Goal: Transaction & Acquisition: Purchase product/service

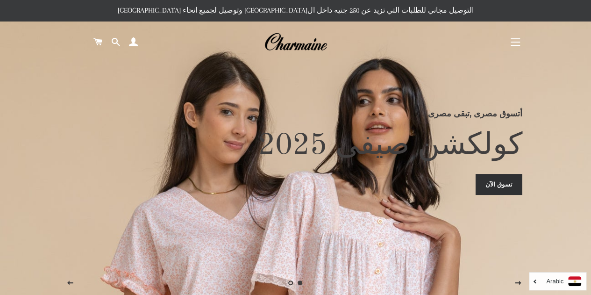
click at [517, 39] on span "button" at bounding box center [515, 38] width 9 height 1
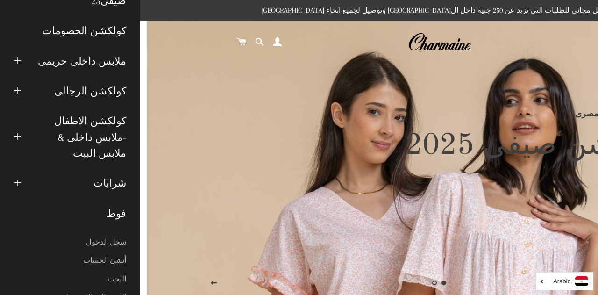
scroll to position [87, 0]
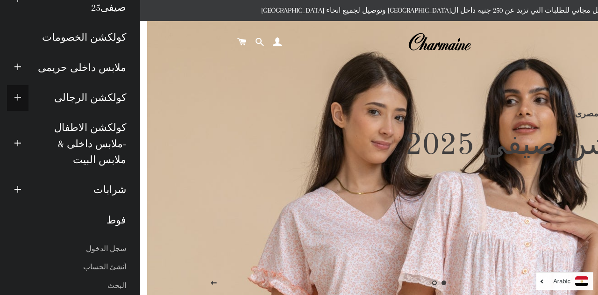
click at [21, 98] on span "button" at bounding box center [17, 98] width 7 height 12
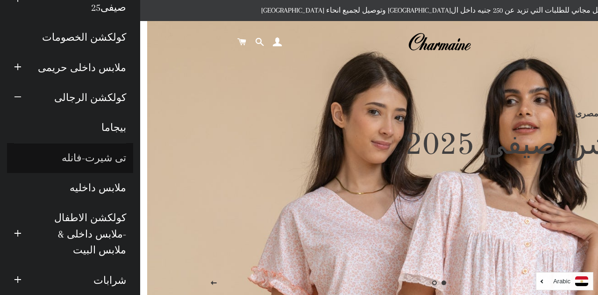
click at [101, 159] on link "تى شيرت-فانله" at bounding box center [70, 158] width 126 height 30
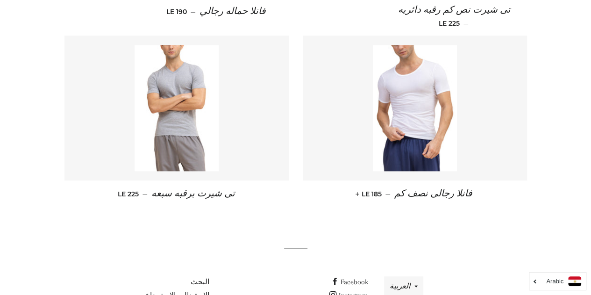
scroll to position [428, 0]
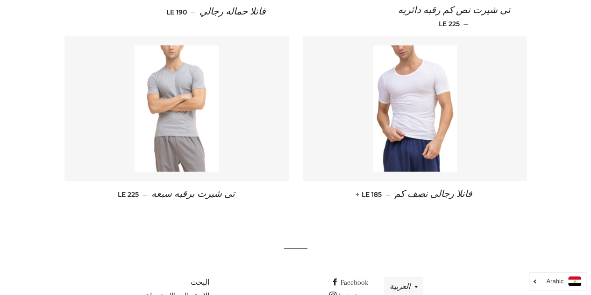
click at [211, 105] on img at bounding box center [177, 108] width 84 height 126
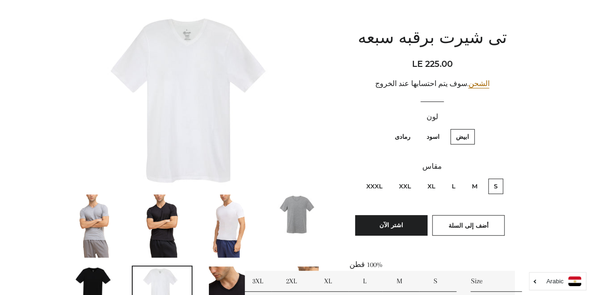
scroll to position [96, 0]
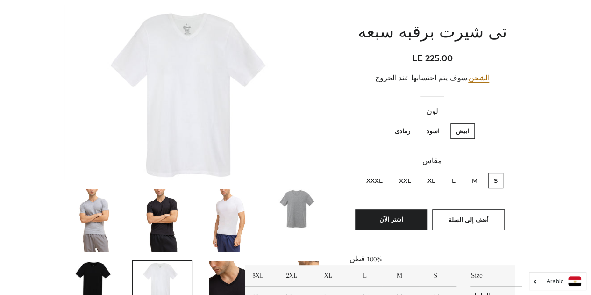
click at [375, 184] on label "XXXL" at bounding box center [375, 180] width 28 height 15
click at [385, 172] on input "XXXL" at bounding box center [385, 171] width 0 height 0
radio input "true"
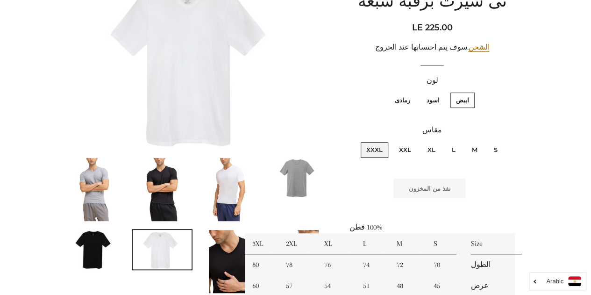
scroll to position [145, 0]
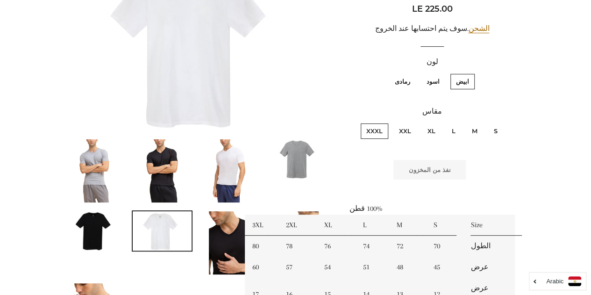
click at [156, 158] on img at bounding box center [162, 170] width 42 height 63
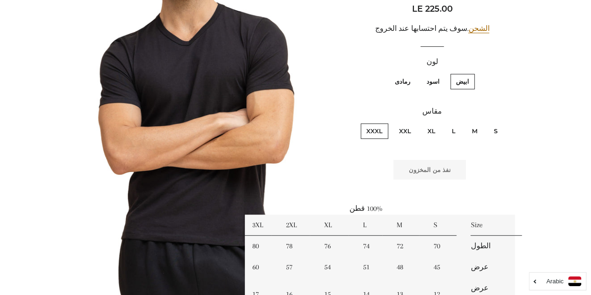
scroll to position [146, 0]
click at [433, 85] on label "اسود" at bounding box center [433, 80] width 24 height 15
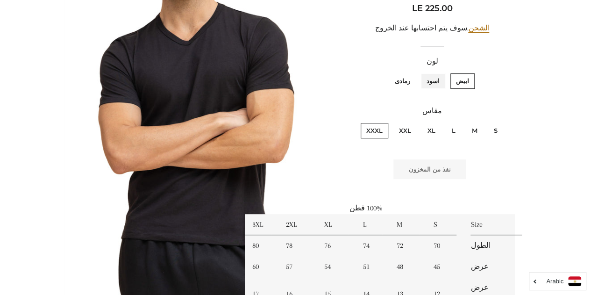
click at [442, 72] on input "اسود" at bounding box center [442, 72] width 0 height 0
radio input "true"
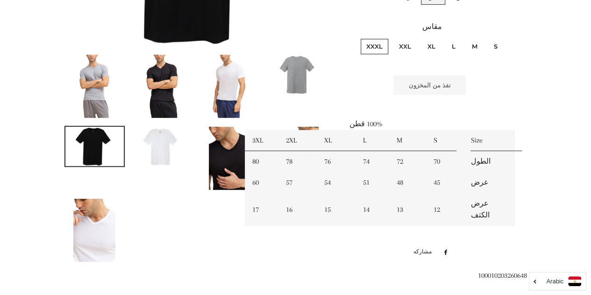
scroll to position [165, 0]
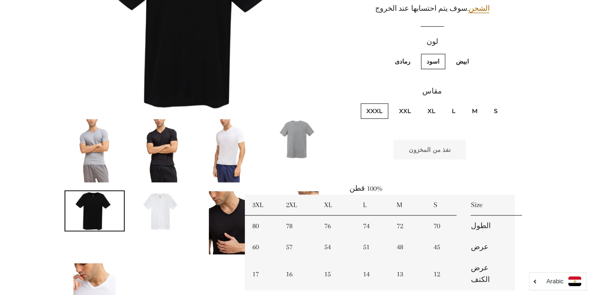
click at [409, 58] on label "رمادى" at bounding box center [402, 61] width 27 height 15
click at [412, 53] on input "رمادى" at bounding box center [412, 52] width 0 height 0
radio input "true"
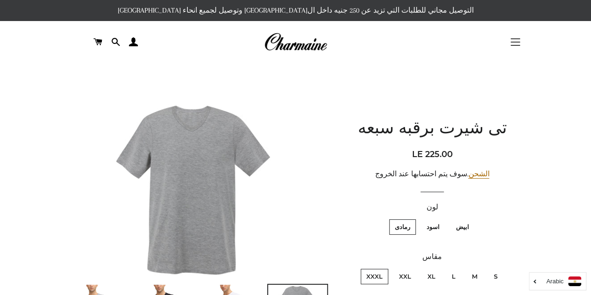
click at [511, 45] on span "button" at bounding box center [515, 45] width 9 height 1
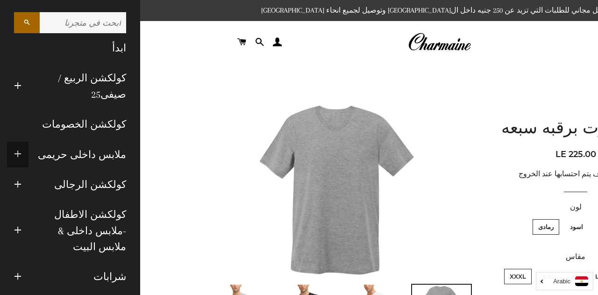
click at [28, 157] on button "توسيع القائمة الفرعية ملابس داخلى حريمى طي القائمة الفرعية ملابس داخلى حريمى" at bounding box center [17, 155] width 21 height 26
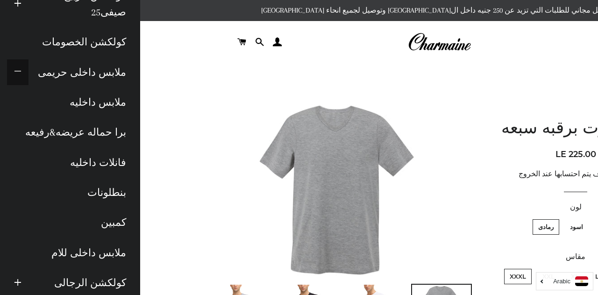
scroll to position [83, 0]
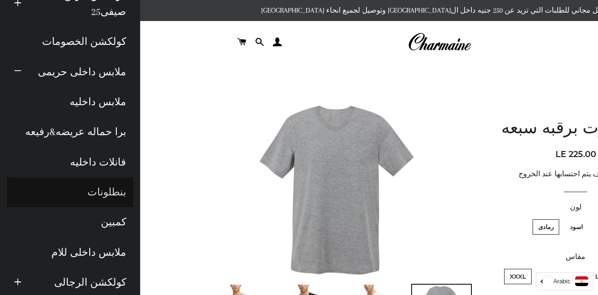
click at [110, 192] on link "بنطلونات" at bounding box center [70, 192] width 126 height 30
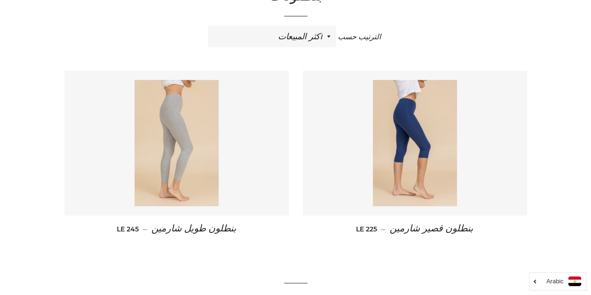
scroll to position [114, 0]
click at [204, 142] on img at bounding box center [177, 142] width 84 height 126
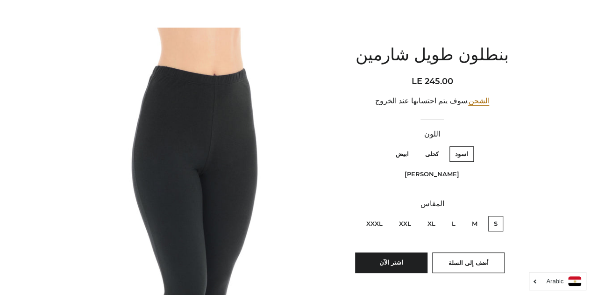
scroll to position [73, 0]
click at [362, 215] on label "XXXL" at bounding box center [375, 222] width 28 height 15
click at [385, 214] on input "XXXL" at bounding box center [385, 214] width 0 height 0
radio input "true"
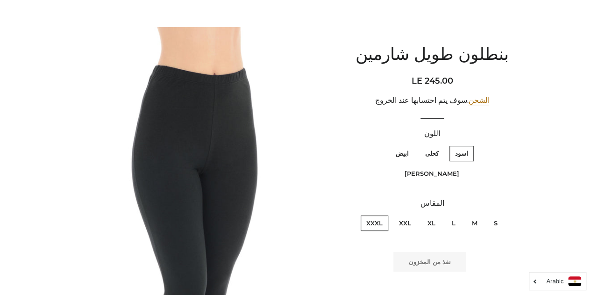
click at [408, 215] on label "XXL" at bounding box center [404, 222] width 23 height 15
click at [413, 214] on input "XXL" at bounding box center [413, 214] width 0 height 0
radio input "true"
click at [444, 156] on label "كحلى" at bounding box center [431, 153] width 25 height 15
click at [441, 145] on input "كحلى" at bounding box center [441, 144] width 0 height 0
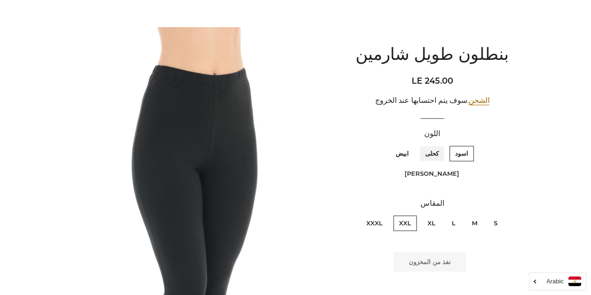
radio input "true"
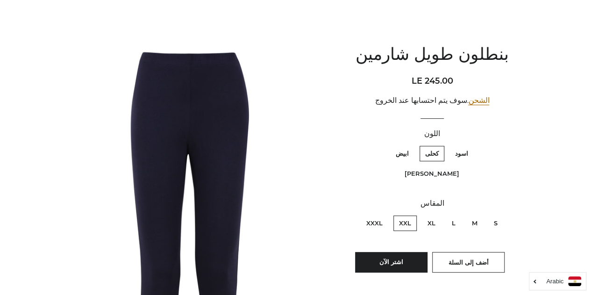
click at [374, 215] on label "XXXL" at bounding box center [375, 222] width 28 height 15
click at [385, 214] on input "XXXL" at bounding box center [385, 214] width 0 height 0
radio input "true"
click at [452, 258] on span "أضف إلى السلة" at bounding box center [468, 261] width 40 height 7
click at [407, 215] on label "XXL" at bounding box center [404, 222] width 23 height 15
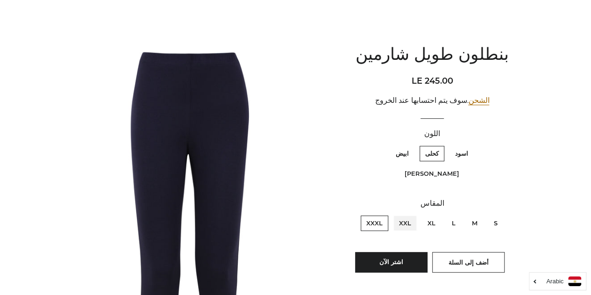
click at [413, 214] on input "XXL" at bounding box center [413, 214] width 0 height 0
radio input "true"
click at [405, 215] on label "XXL" at bounding box center [404, 222] width 23 height 15
click at [413, 214] on input "XXL" at bounding box center [413, 214] width 0 height 0
click at [457, 252] on button "أضف إلى السلة" at bounding box center [468, 262] width 72 height 21
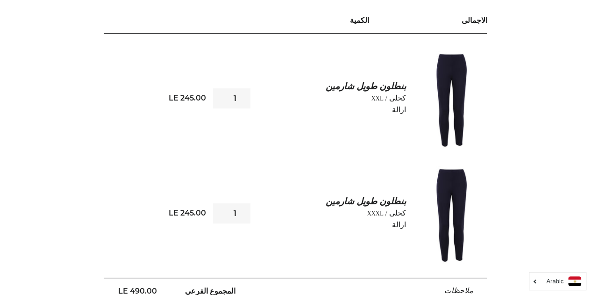
scroll to position [150, 0]
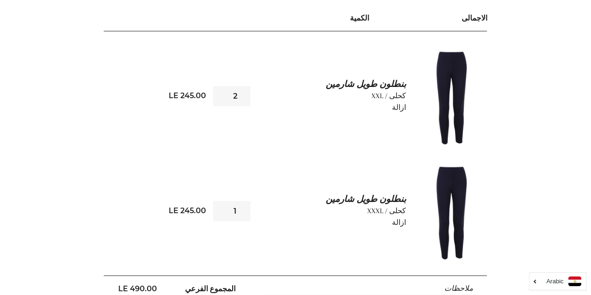
type input "2"
click at [221, 92] on input "2" at bounding box center [231, 96] width 37 height 20
type input "2"
click at [220, 207] on input "2" at bounding box center [231, 211] width 37 height 20
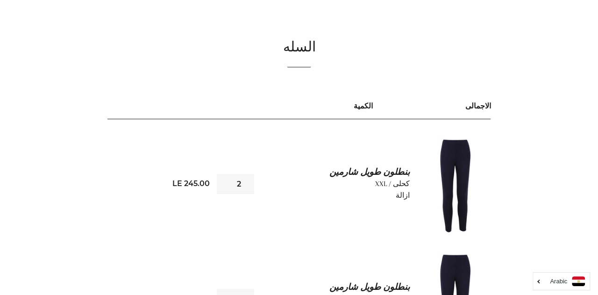
scroll to position [0, 0]
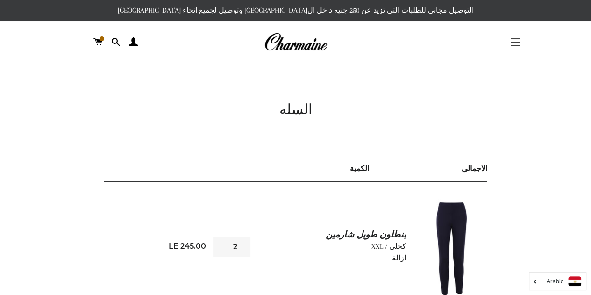
click at [515, 41] on button "التنقل في الموقع" at bounding box center [515, 41] width 23 height 23
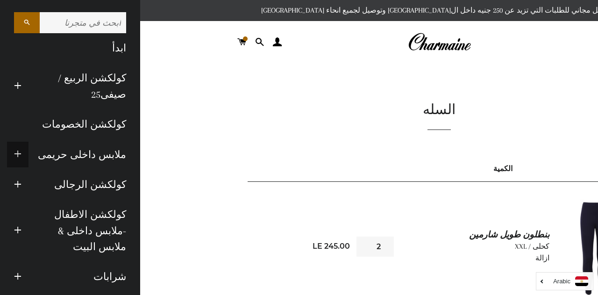
click at [21, 150] on span "button" at bounding box center [17, 155] width 7 height 12
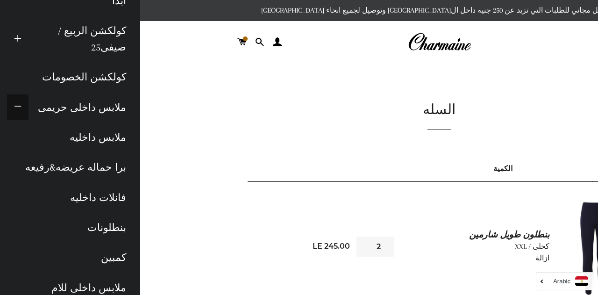
scroll to position [49, 0]
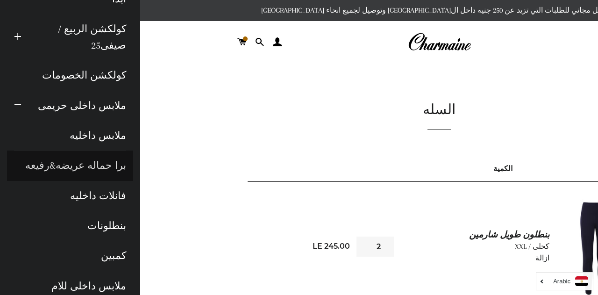
click at [102, 157] on link "برا حماله عريضه&رفيعه" at bounding box center [70, 165] width 126 height 30
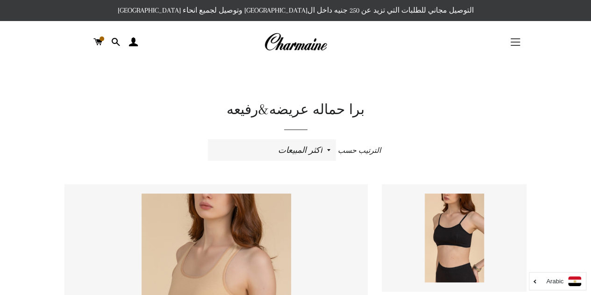
click at [513, 42] on span "button" at bounding box center [515, 42] width 9 height 1
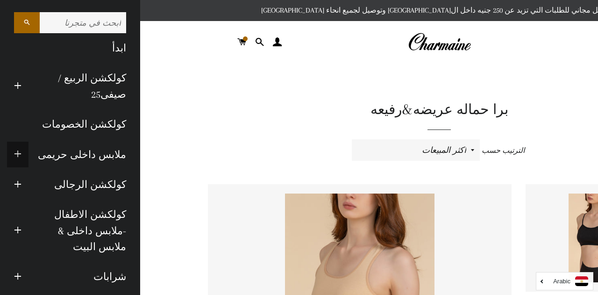
click at [28, 155] on button "توسيع القائمة الفرعية ملابس داخلى حريمى طي القائمة الفرعية ملابس داخلى حريمى" at bounding box center [17, 155] width 21 height 26
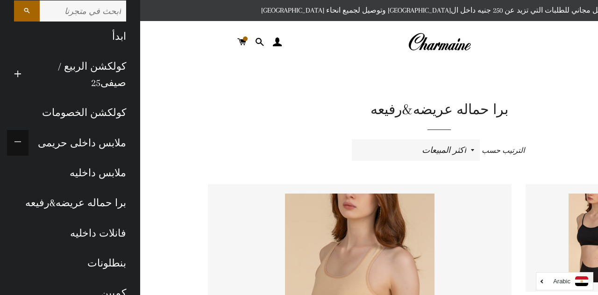
scroll to position [4, 0]
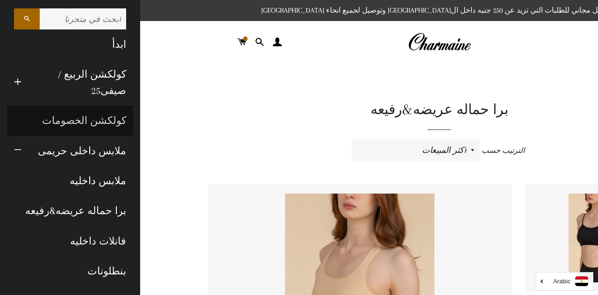
click at [115, 116] on link "كولكشن الخصومات" at bounding box center [70, 121] width 126 height 30
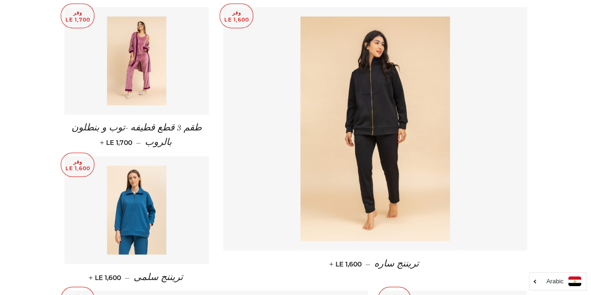
scroll to position [673, 0]
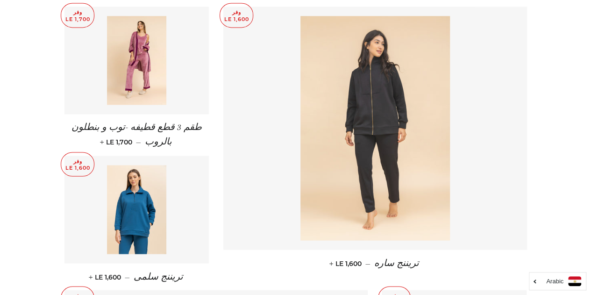
click at [386, 163] on img at bounding box center [374, 128] width 149 height 224
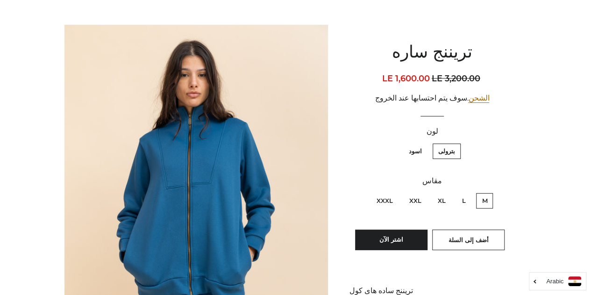
scroll to position [78, 0]
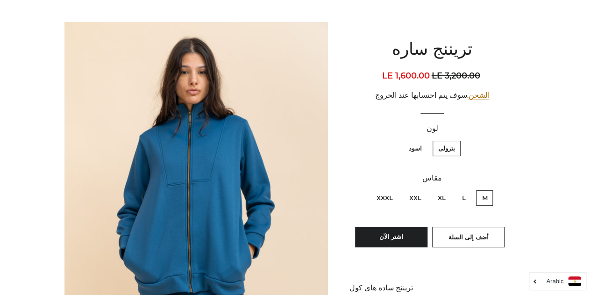
click at [381, 200] on label "XXXL" at bounding box center [384, 197] width 28 height 15
click at [395, 189] on input "XXXL" at bounding box center [395, 189] width 0 height 0
radio input "true"
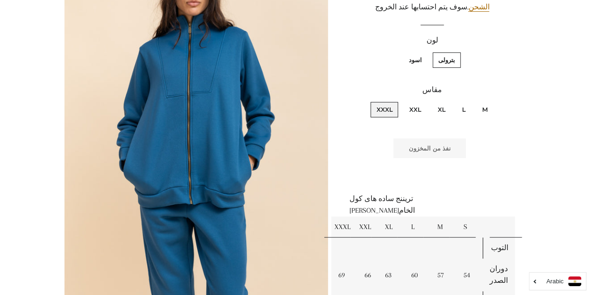
scroll to position [168, 0]
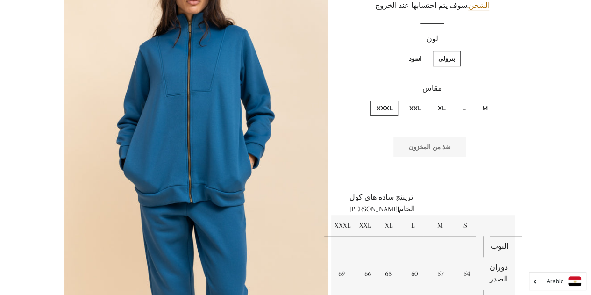
click at [415, 56] on label "اسود" at bounding box center [415, 58] width 24 height 15
click at [424, 50] on input "اسود" at bounding box center [424, 50] width 0 height 0
radio input "true"
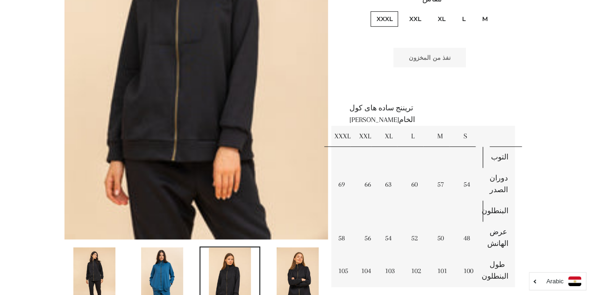
scroll to position [245, 0]
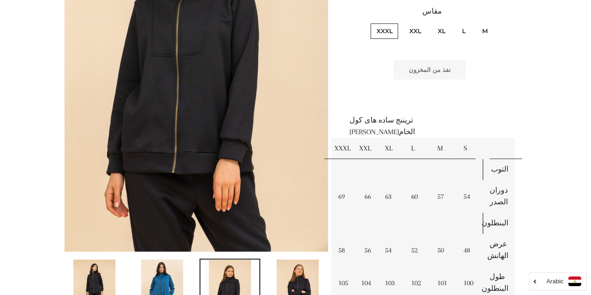
click at [412, 29] on label "XXL" at bounding box center [414, 30] width 23 height 15
click at [423, 22] on input "XXL" at bounding box center [423, 22] width 0 height 0
radio input "true"
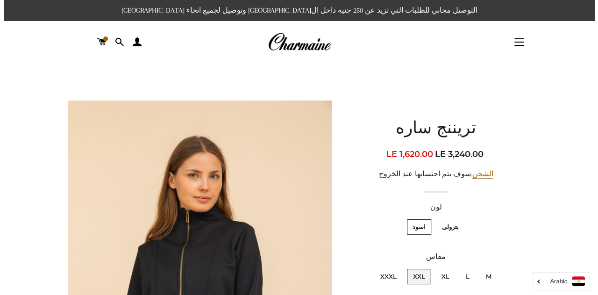
scroll to position [0, 0]
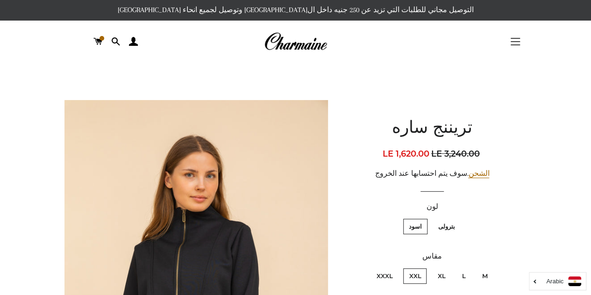
click at [524, 45] on button "التنقل في الموقع" at bounding box center [515, 41] width 23 height 23
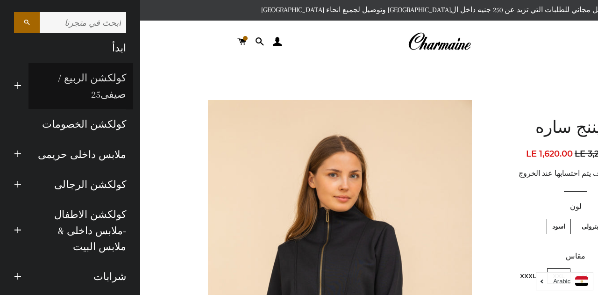
click at [105, 79] on link "كولكشن الربيع / صيفى25" at bounding box center [80, 86] width 105 height 46
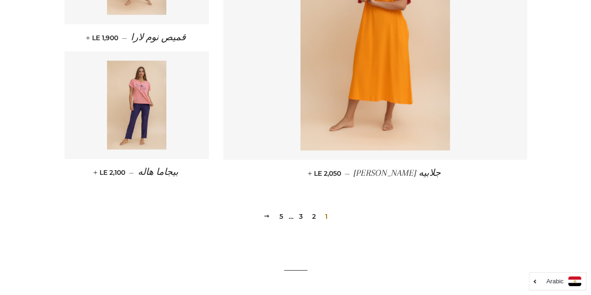
scroll to position [1367, 0]
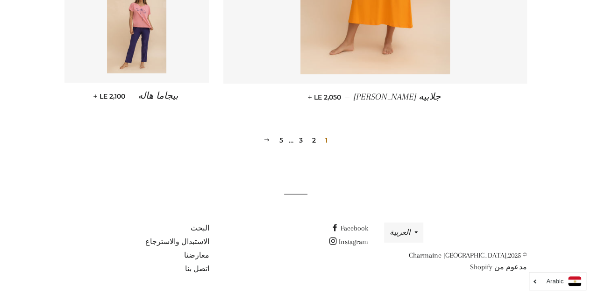
click at [277, 140] on link "5" at bounding box center [281, 140] width 11 height 14
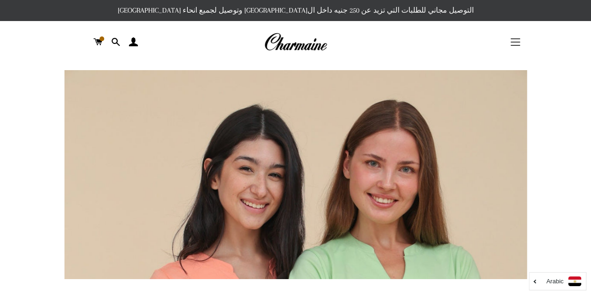
click at [517, 40] on button "التنقل في الموقع" at bounding box center [515, 41] width 23 height 23
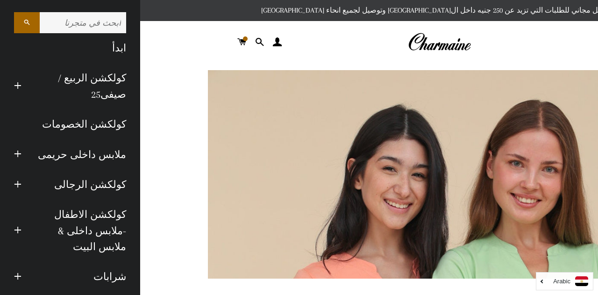
scroll to position [125, 0]
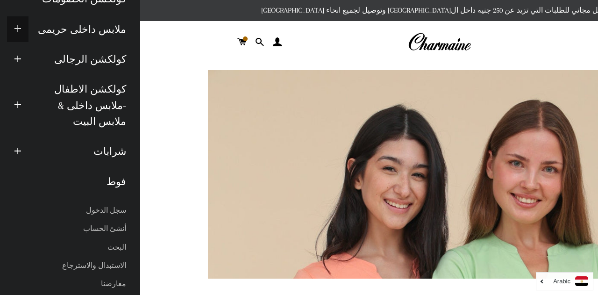
click at [21, 25] on span "button" at bounding box center [17, 29] width 7 height 12
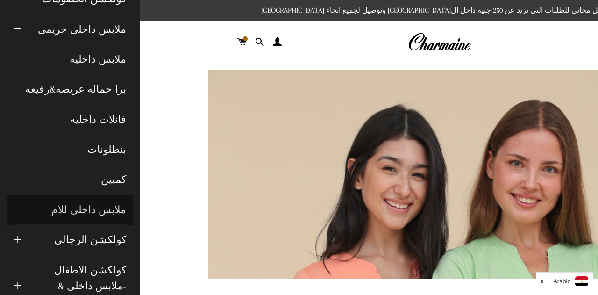
click at [102, 209] on link "ملابس داخلى للام" at bounding box center [70, 210] width 126 height 30
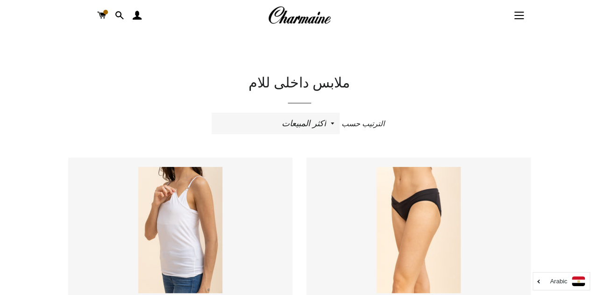
scroll to position [26, 0]
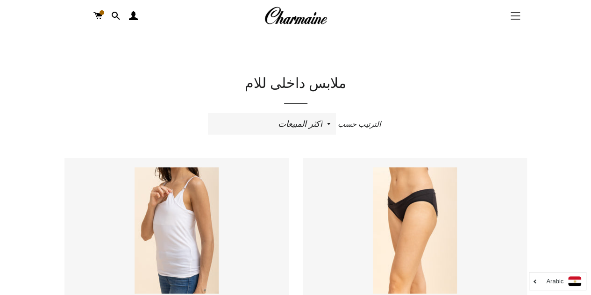
click at [509, 17] on button "التنقل في الموقع" at bounding box center [515, 15] width 23 height 23
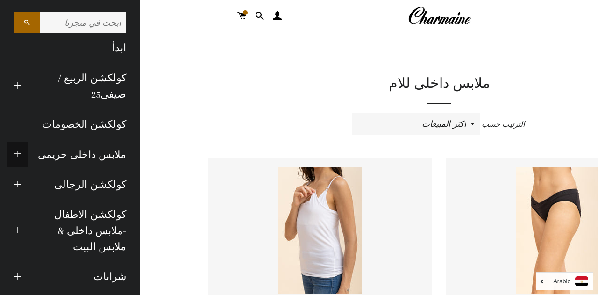
click at [21, 150] on span "button" at bounding box center [17, 155] width 7 height 12
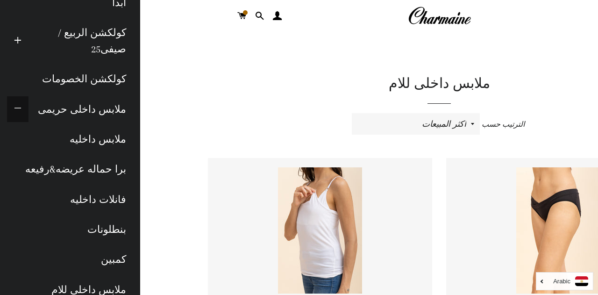
scroll to position [46, 0]
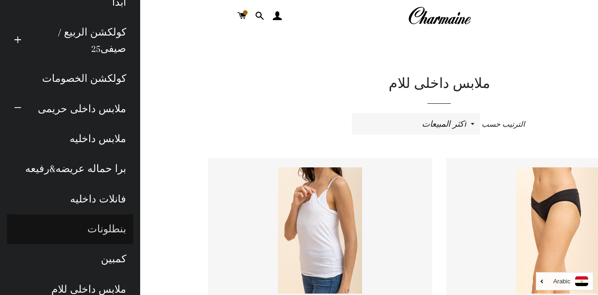
click at [115, 225] on link "بنطلونات" at bounding box center [70, 229] width 126 height 30
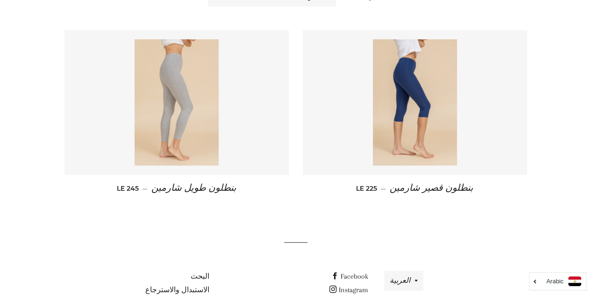
scroll to position [157, 0]
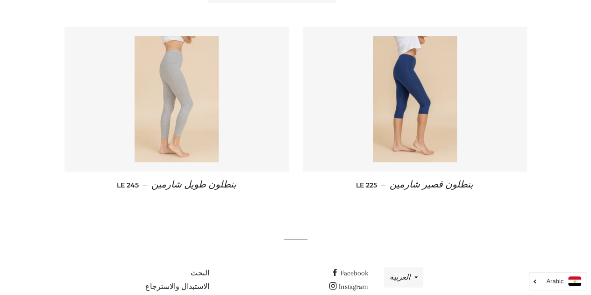
click at [206, 117] on img at bounding box center [177, 99] width 84 height 126
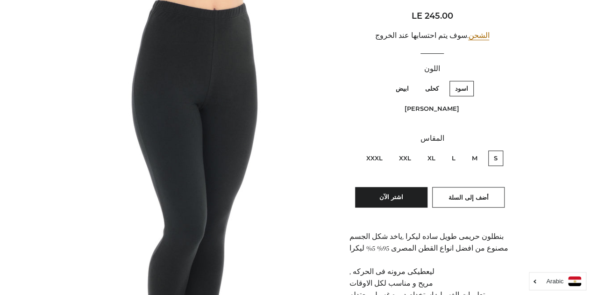
scroll to position [141, 0]
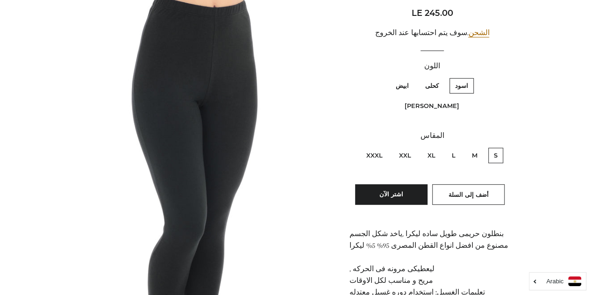
click at [407, 148] on label "XXL" at bounding box center [404, 155] width 23 height 15
click at [413, 146] on input "XXL" at bounding box center [413, 146] width 0 height 0
radio input "true"
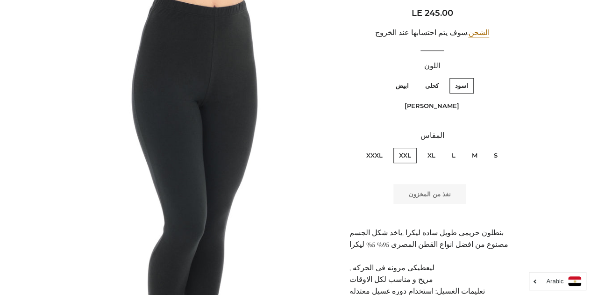
click at [370, 148] on label "XXXL" at bounding box center [375, 155] width 28 height 15
click at [385, 146] on input "XXXL" at bounding box center [385, 146] width 0 height 0
radio input "true"
click at [433, 148] on label "XL" at bounding box center [431, 155] width 19 height 15
click at [438, 146] on input "XL" at bounding box center [438, 146] width 0 height 0
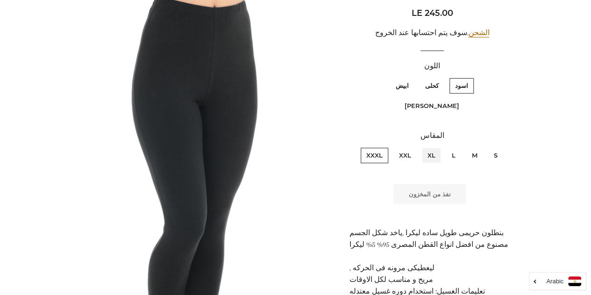
radio input "true"
click at [455, 148] on label "L" at bounding box center [453, 155] width 15 height 15
click at [458, 146] on input "L" at bounding box center [458, 146] width 0 height 0
radio input "true"
click at [474, 148] on label "M" at bounding box center [474, 155] width 17 height 15
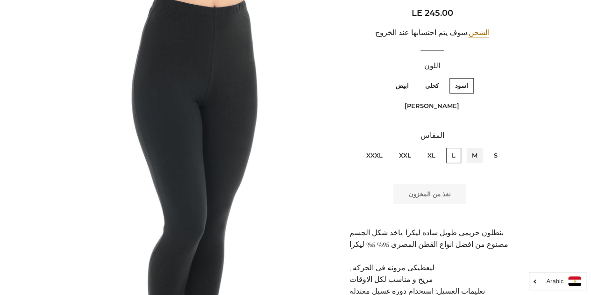
click at [480, 146] on input "M" at bounding box center [480, 146] width 0 height 0
radio input "true"
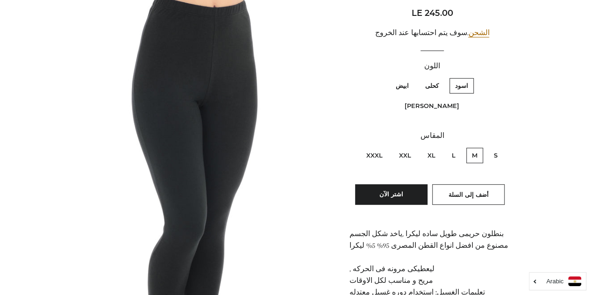
click at [494, 148] on label "S" at bounding box center [495, 155] width 15 height 15
click at [500, 146] on input "S" at bounding box center [500, 146] width 0 height 0
radio input "true"
click at [414, 87] on label "ابيض" at bounding box center [402, 85] width 24 height 15
click at [412, 77] on input "ابيض" at bounding box center [411, 77] width 0 height 0
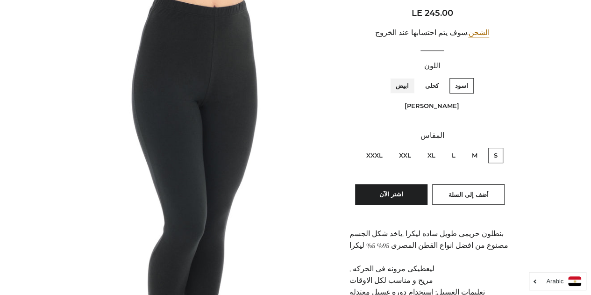
radio input "true"
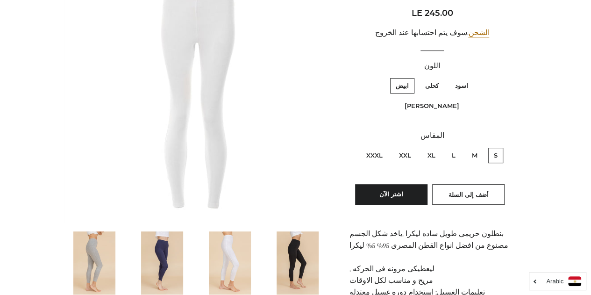
click at [444, 83] on label "كحلى" at bounding box center [431, 85] width 25 height 15
click at [441, 77] on input "كحلى" at bounding box center [441, 77] width 0 height 0
radio input "true"
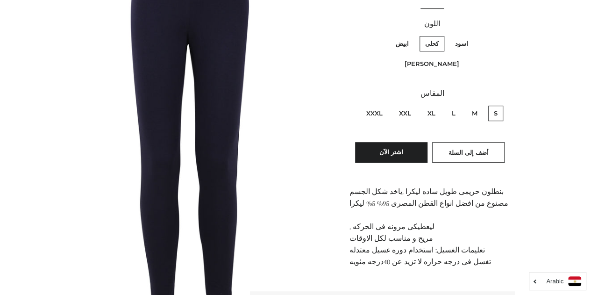
scroll to position [177, 0]
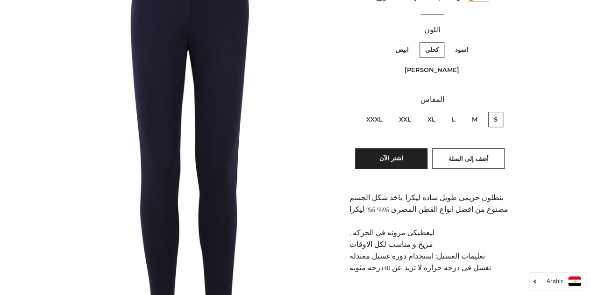
click at [372, 112] on label "XXXL" at bounding box center [375, 119] width 28 height 15
click at [385, 110] on input "XXXL" at bounding box center [385, 110] width 0 height 0
radio input "true"
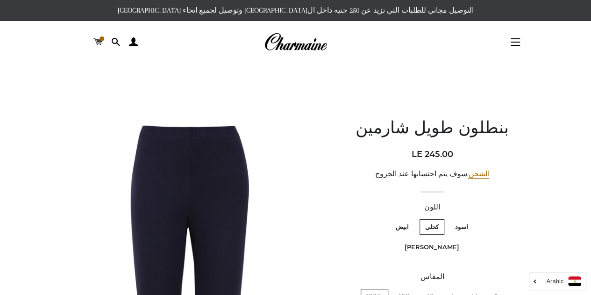
click at [97, 46] on span at bounding box center [97, 42] width 9 height 14
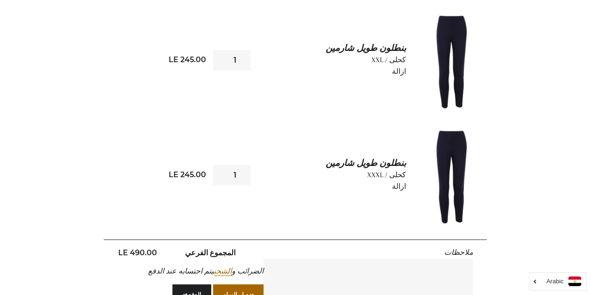
scroll to position [186, 0]
type input "2"
click at [220, 171] on input "2" at bounding box center [231, 175] width 37 height 20
type input "2"
click at [219, 55] on input "2" at bounding box center [231, 60] width 37 height 20
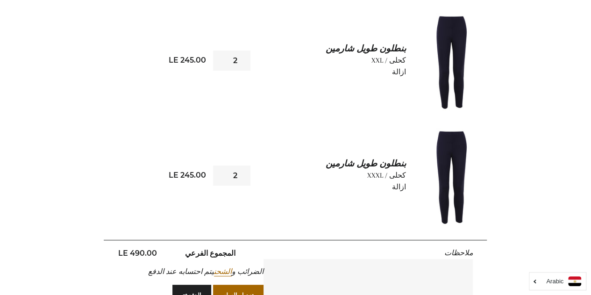
scroll to position [331, 0]
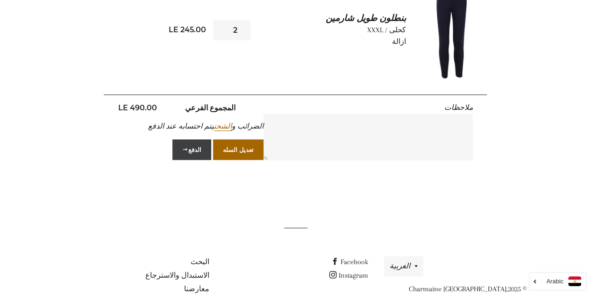
click at [190, 154] on button "الدفع" at bounding box center [191, 149] width 39 height 21
